Goal: Check status: Check status

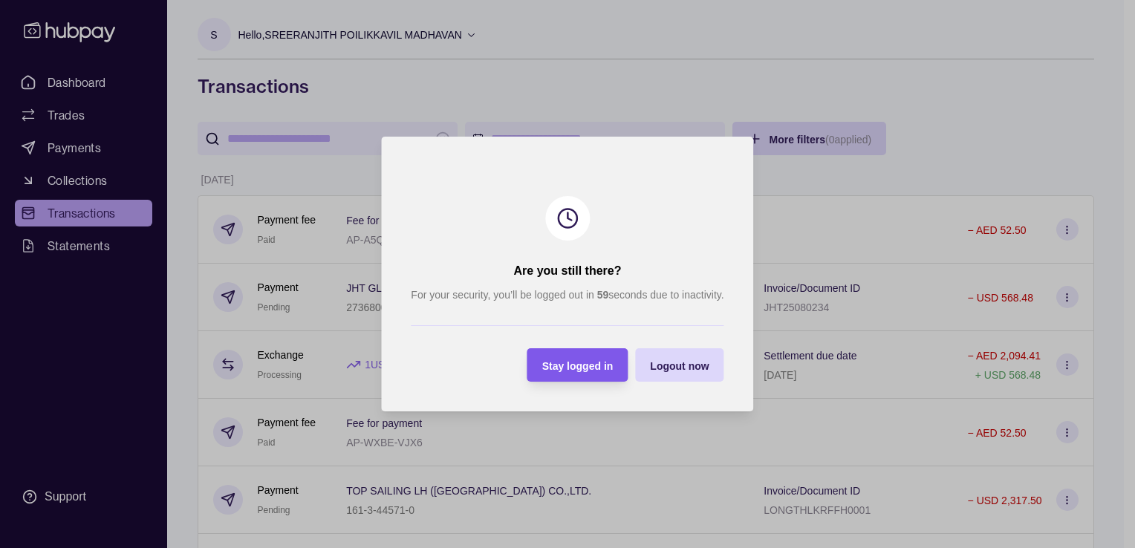
click at [553, 361] on span "Stay logged in" at bounding box center [577, 366] width 71 height 12
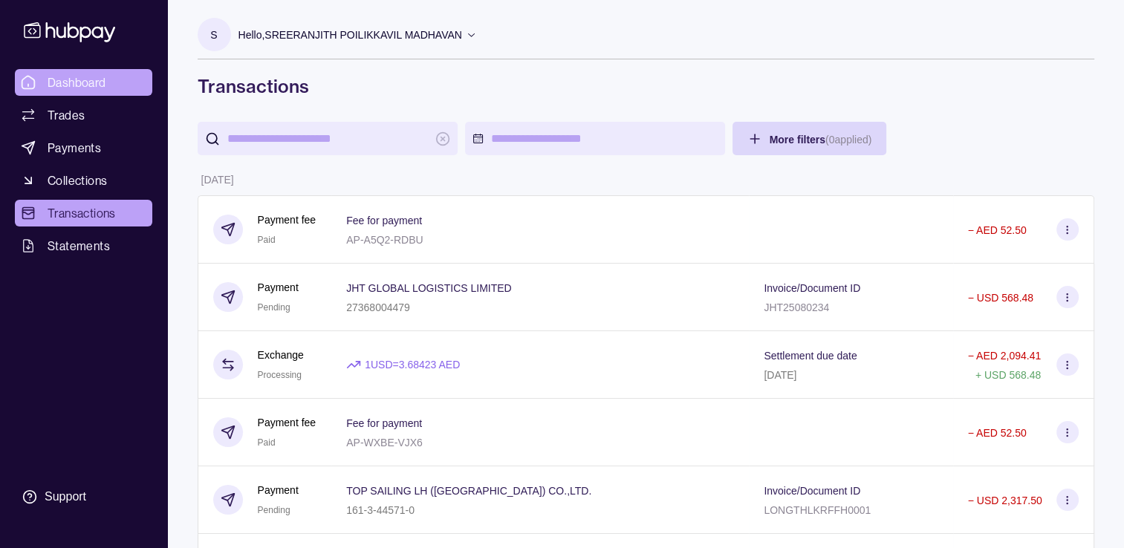
click at [103, 83] on span "Dashboard" at bounding box center [77, 83] width 59 height 18
